Goal: Information Seeking & Learning: Learn about a topic

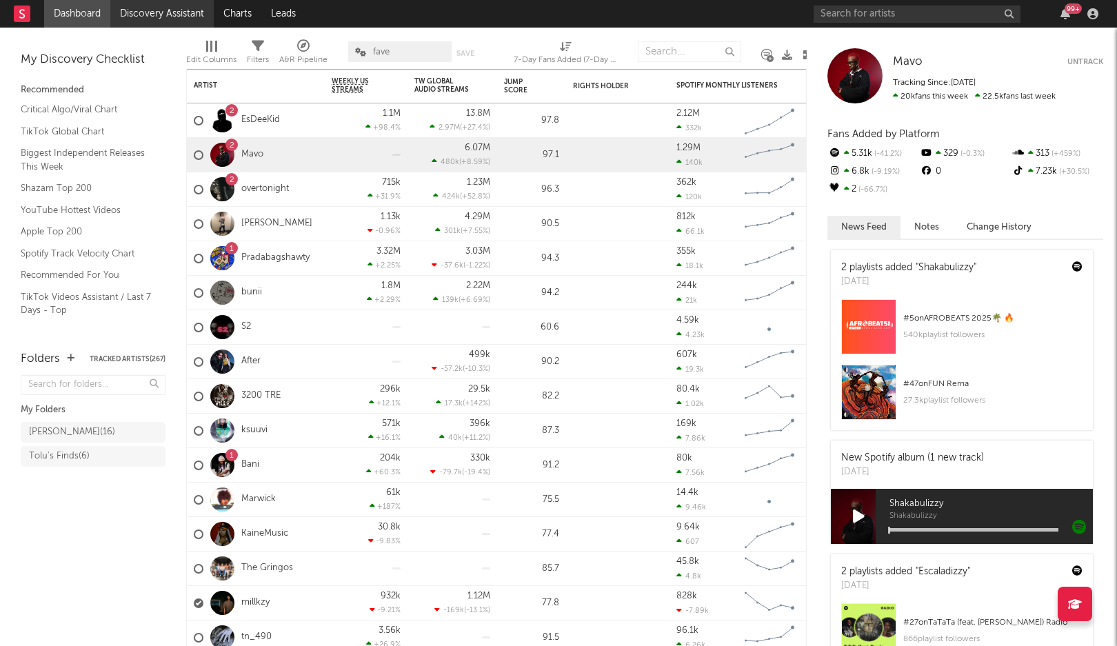
click at [191, 14] on link "Discovery Assistant" at bounding box center [161, 14] width 103 height 28
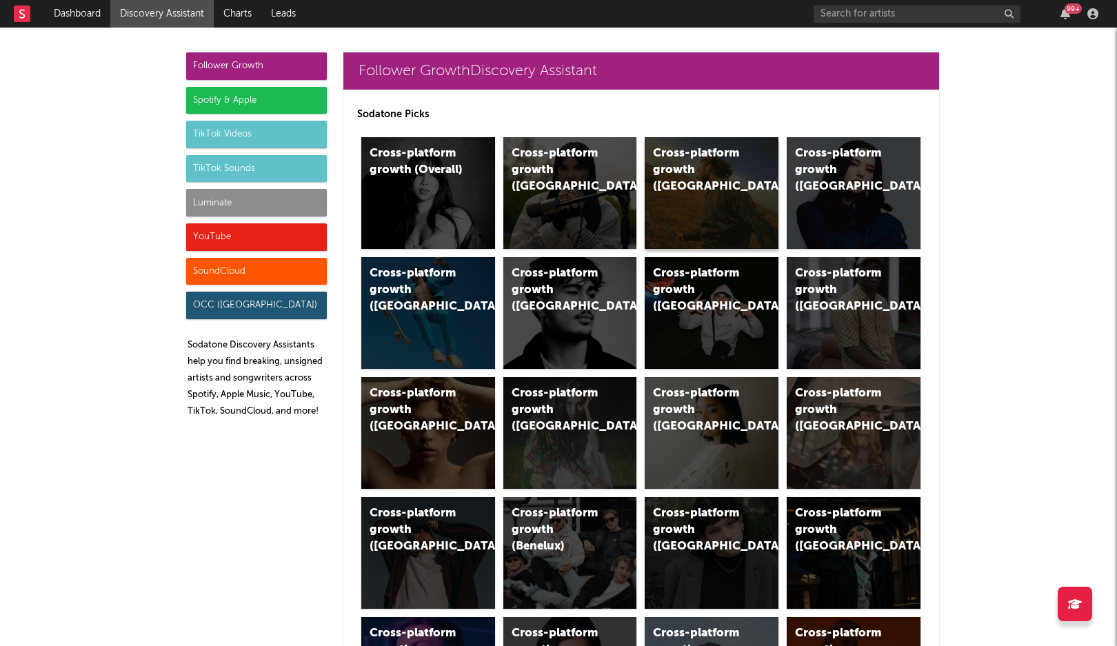
click at [685, 206] on div "Cross-platform growth ([GEOGRAPHIC_DATA])" at bounding box center [712, 193] width 134 height 112
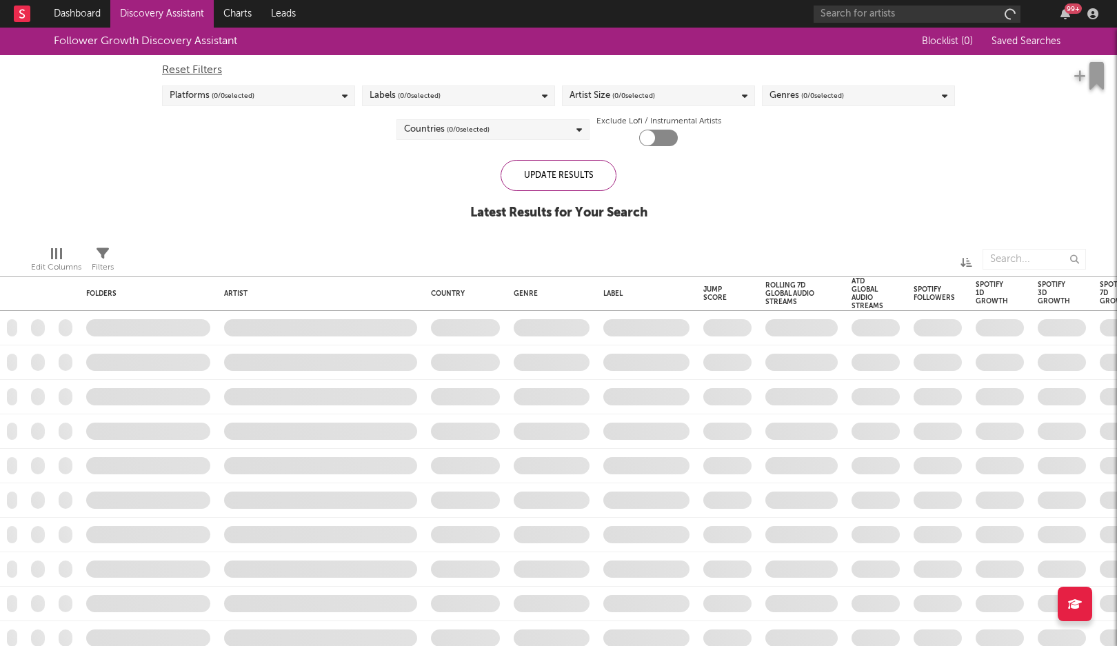
checkbox input "true"
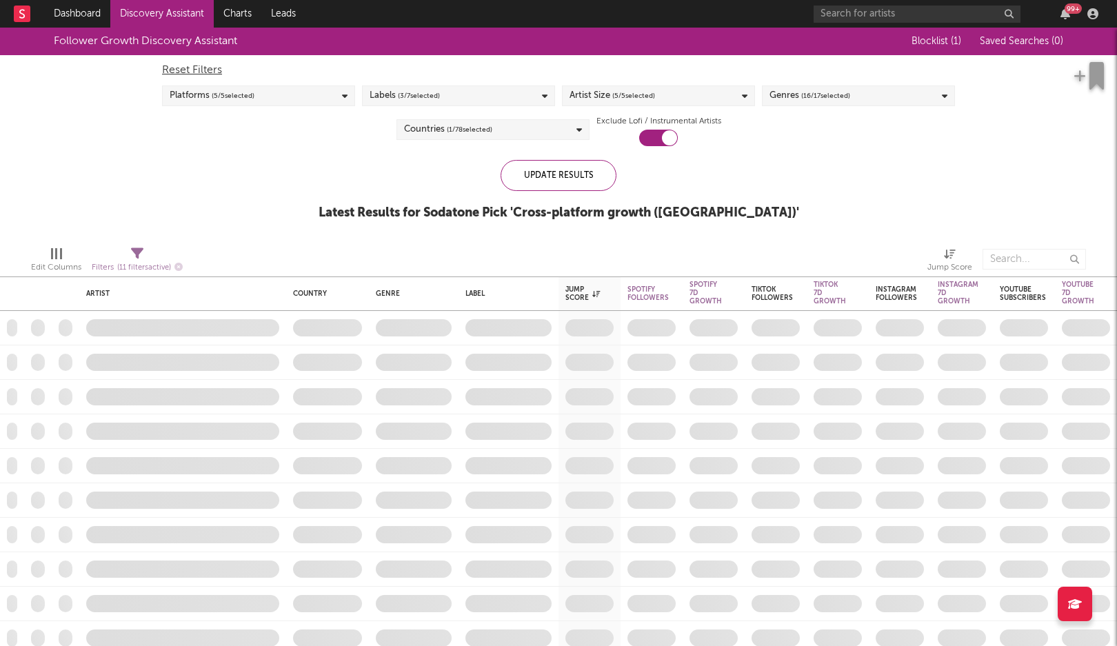
click at [627, 97] on span "( 5 / 5 selected)" at bounding box center [633, 96] width 43 height 17
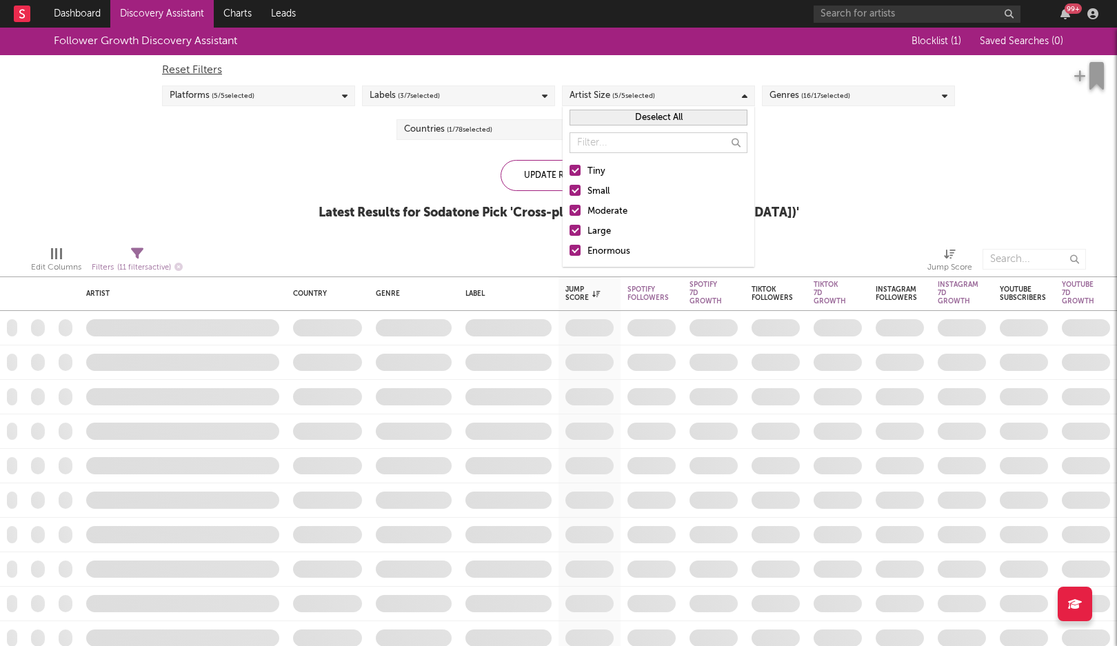
click at [603, 227] on div "Large" at bounding box center [668, 231] width 160 height 17
click at [570, 227] on input "Large" at bounding box center [570, 231] width 0 height 17
click at [603, 250] on div "Enormous" at bounding box center [668, 251] width 160 height 17
click at [570, 250] on input "Enormous" at bounding box center [570, 251] width 0 height 17
click at [457, 174] on div "Update Results Latest Results for Your Search ' Cross-platform growth ([GEOGRAP…" at bounding box center [558, 197] width 469 height 75
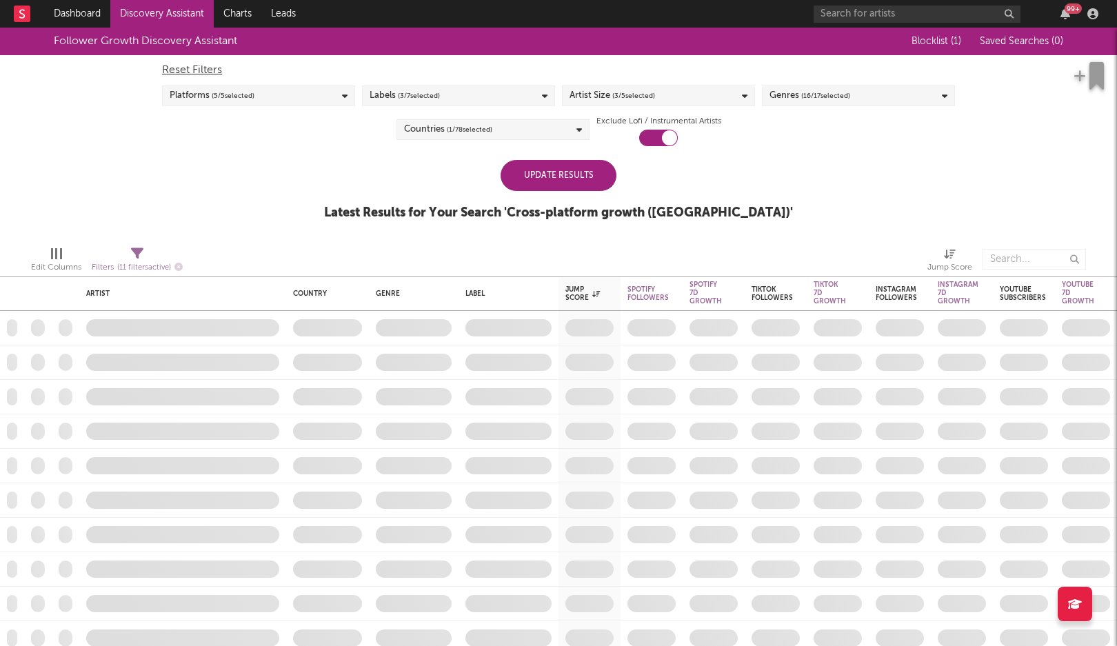
click at [539, 174] on div "Update Results" at bounding box center [559, 175] width 116 height 31
